Goal: Transaction & Acquisition: Purchase product/service

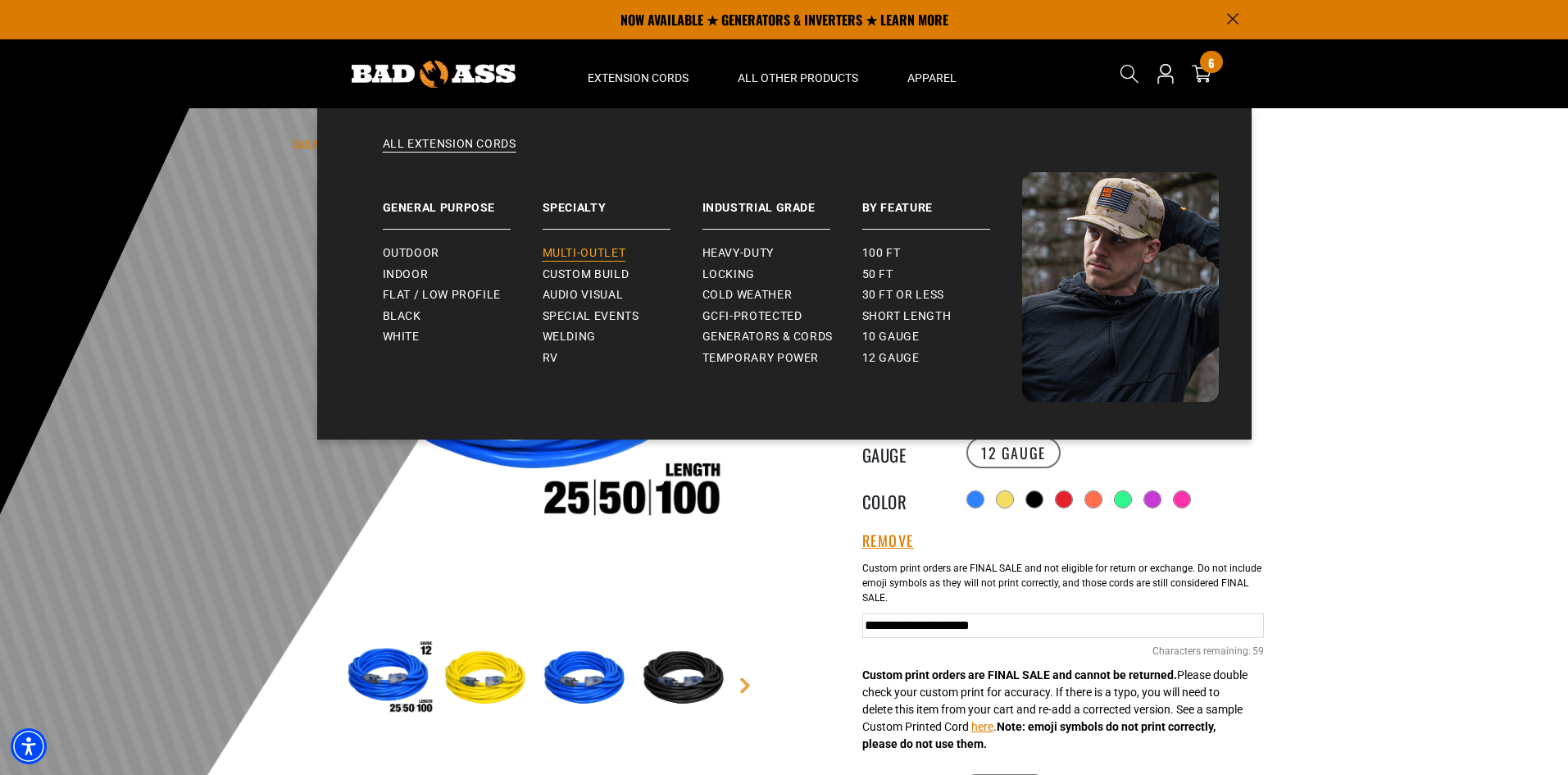
click at [621, 250] on span "Multi-Outlet" at bounding box center [584, 253] width 84 height 15
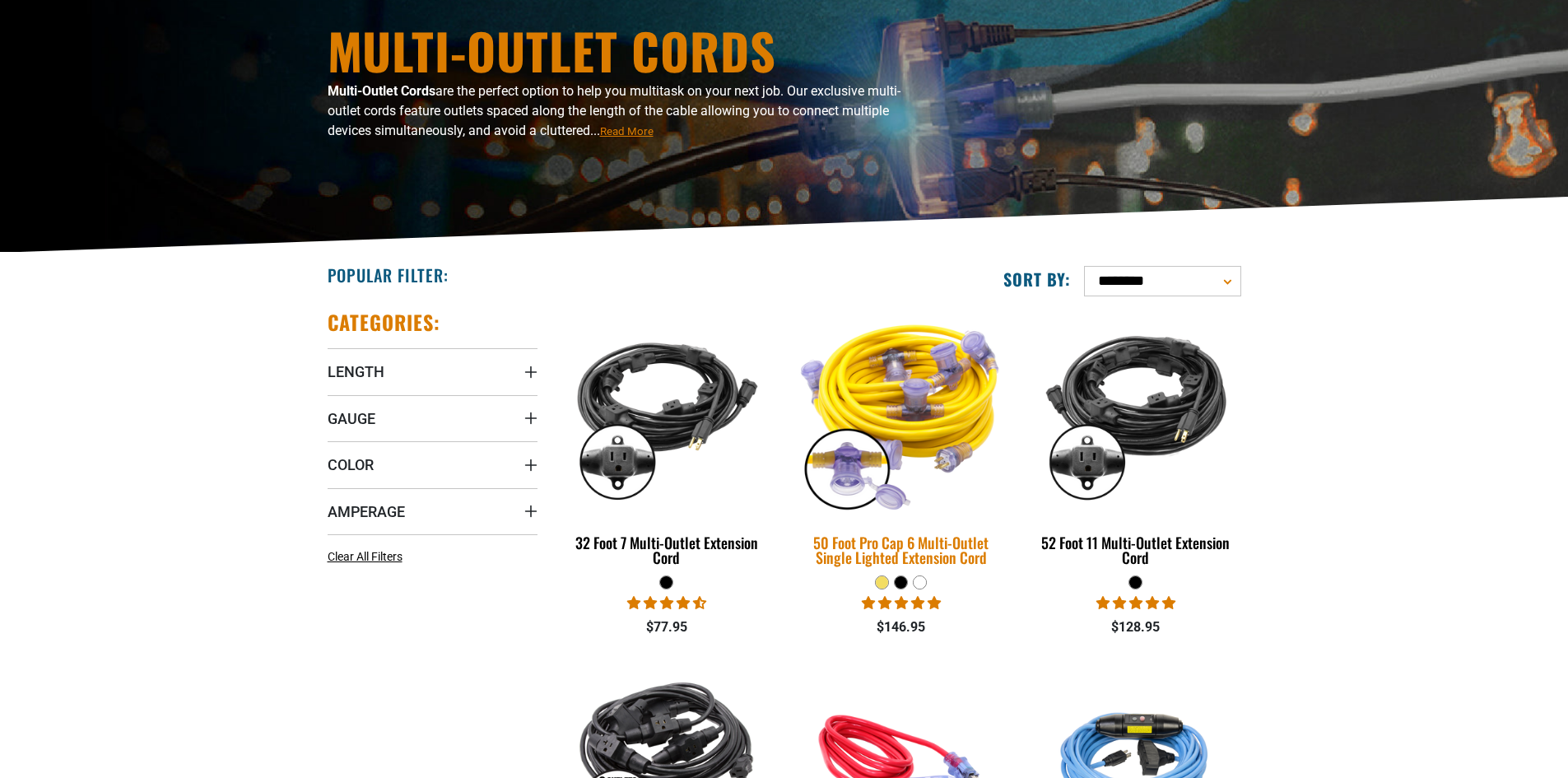
scroll to position [165, 0]
click at [902, 353] on img at bounding box center [901, 412] width 231 height 211
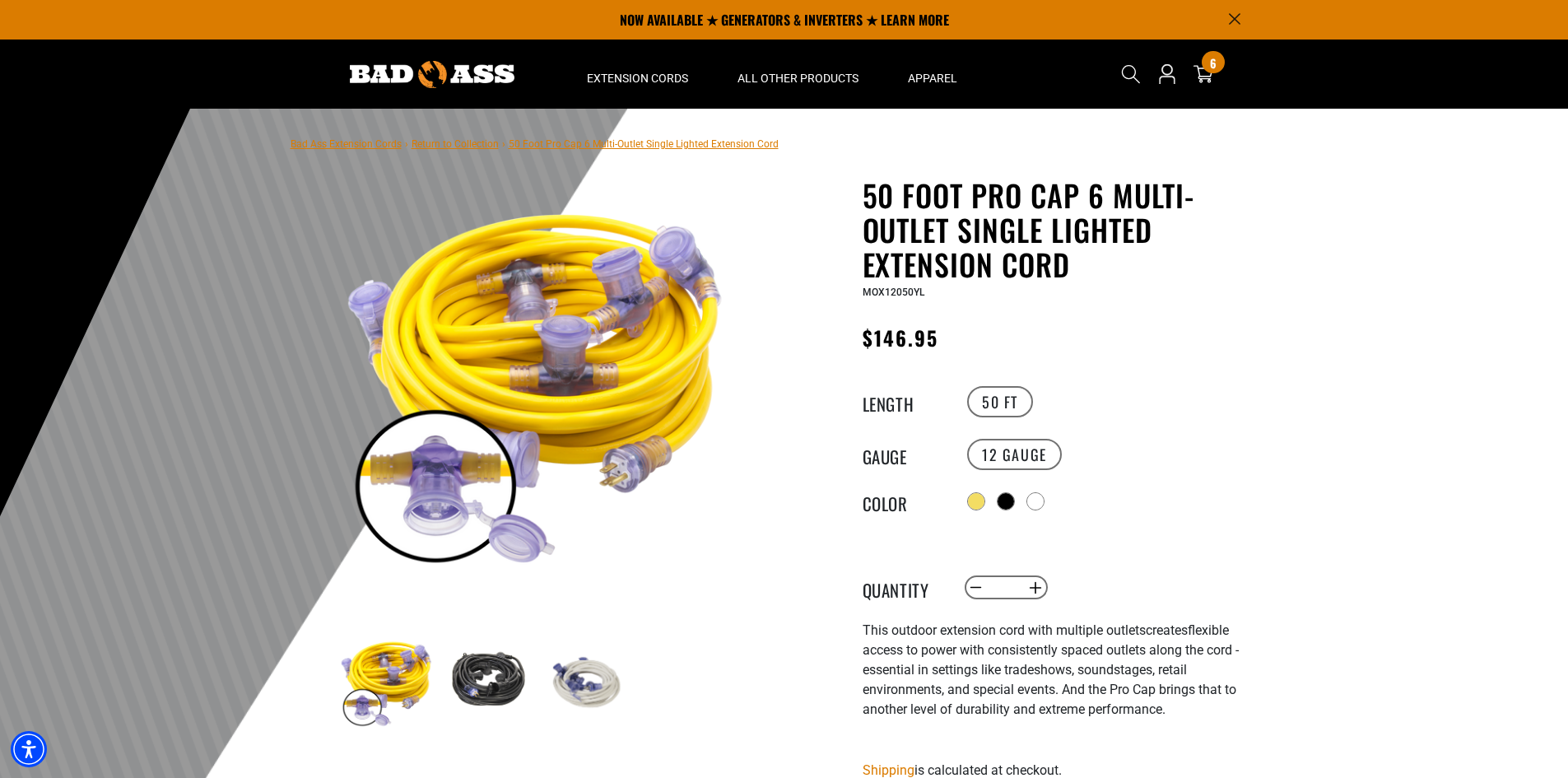
click at [604, 685] on img at bounding box center [586, 682] width 95 height 95
